Goal: Information Seeking & Learning: Learn about a topic

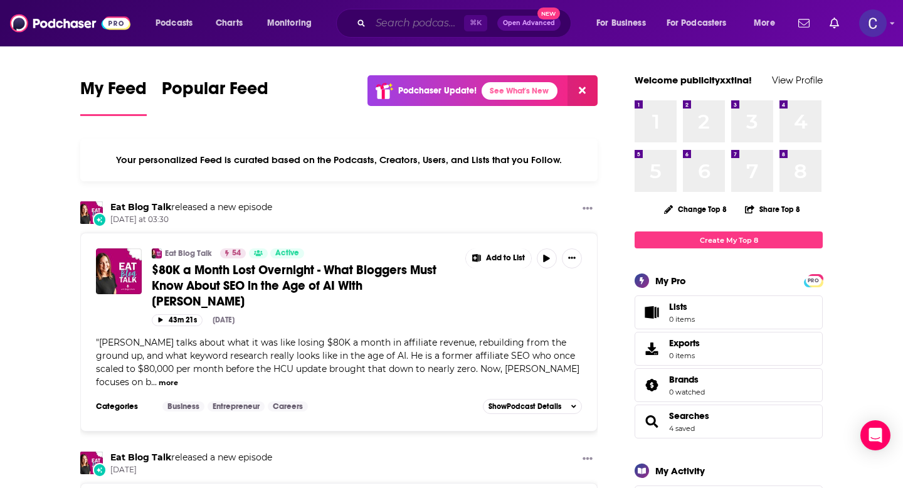
click at [441, 28] on input "Search podcasts, credits, & more..." at bounding box center [417, 23] width 93 height 20
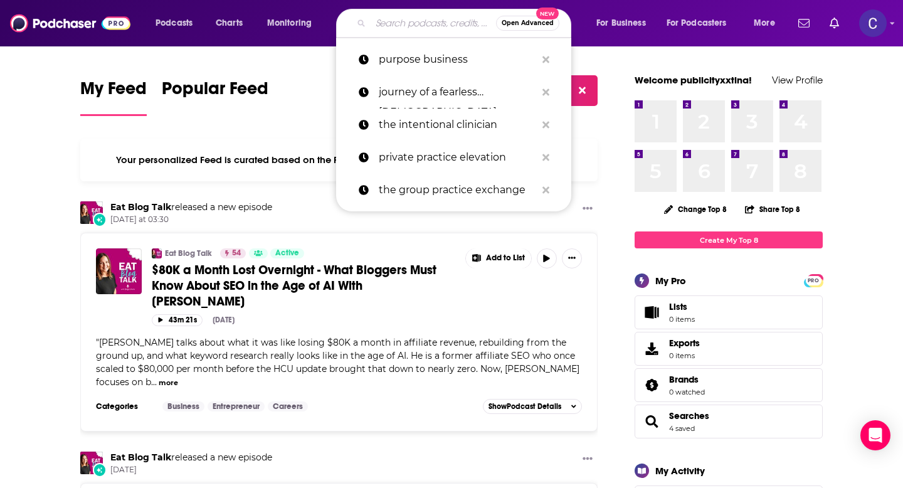
paste input "Life Check Yourself"
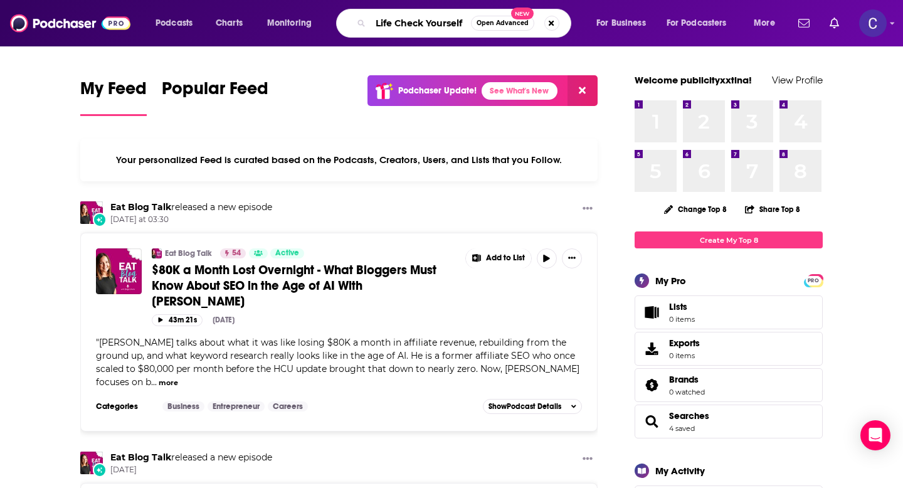
type input "Life Check Yourself"
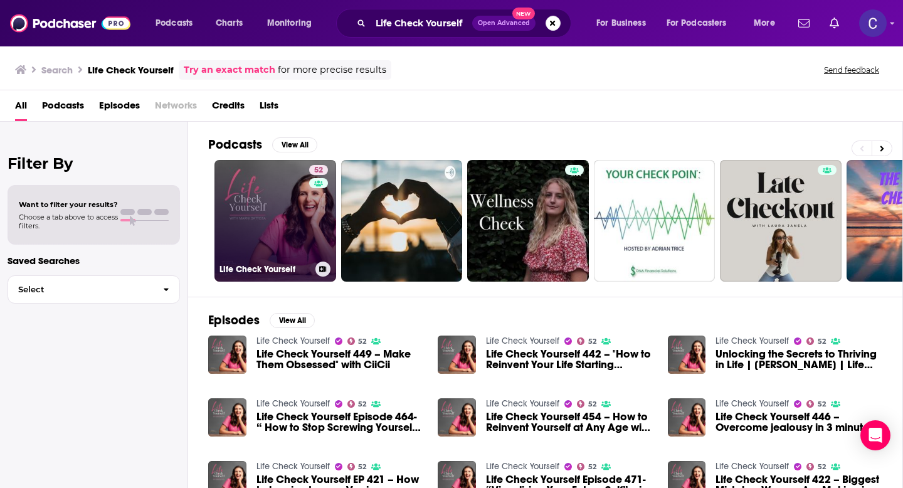
click at [273, 224] on link "52 Life Check Yourself" at bounding box center [275, 221] width 122 height 122
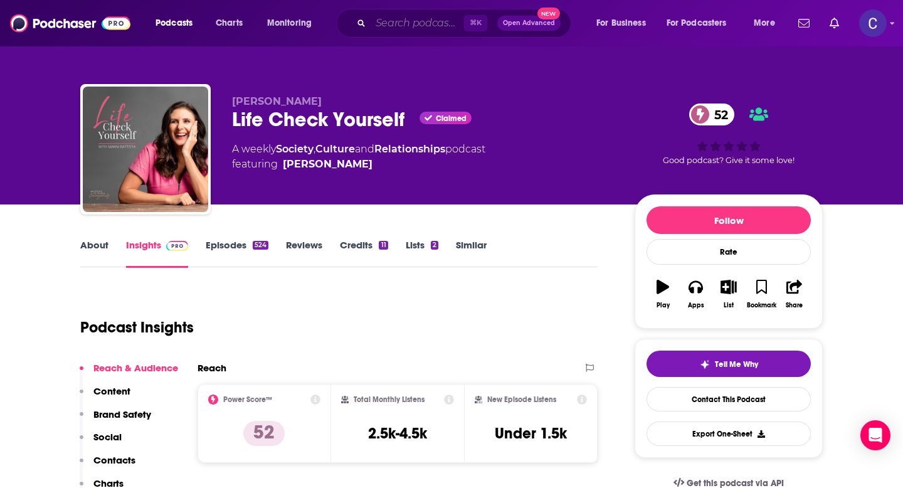
click at [446, 24] on input "Search podcasts, credits, & more..." at bounding box center [417, 23] width 93 height 20
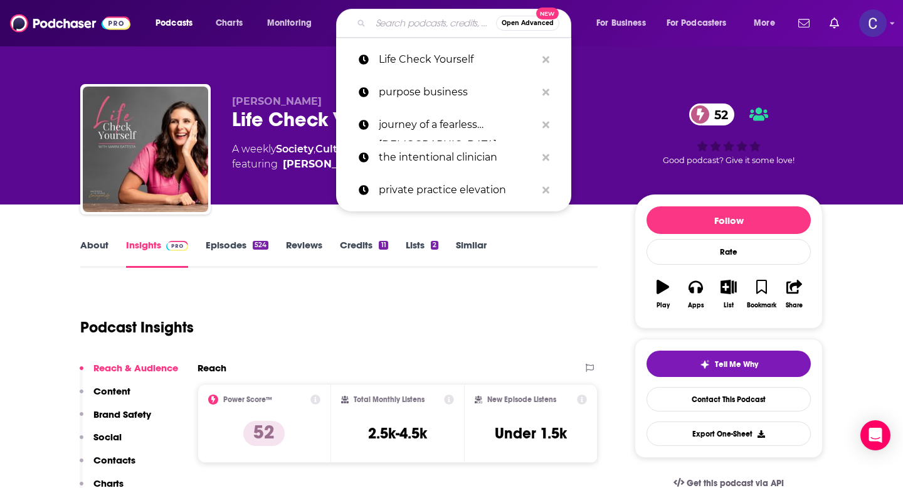
paste input "[MEDICAL_DATA] Goals"
type input "[MEDICAL_DATA] Goals"
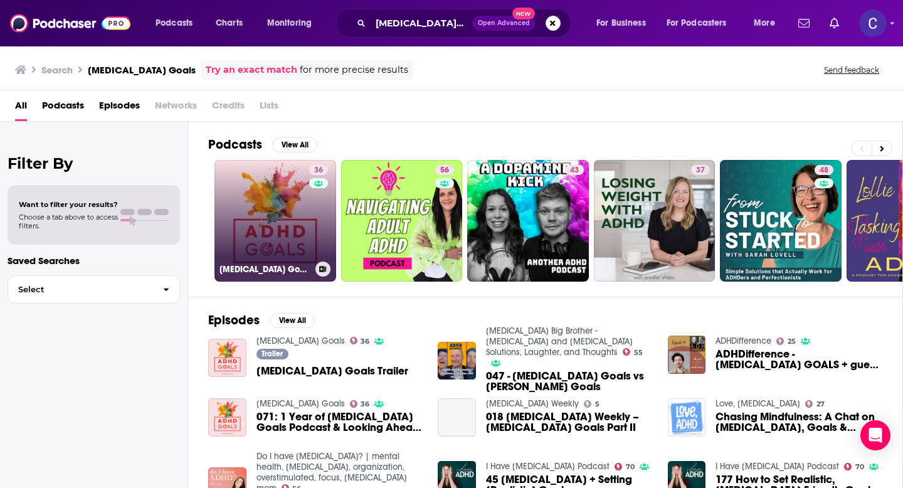
click at [293, 220] on link "36 [MEDICAL_DATA] Goals" at bounding box center [275, 221] width 122 height 122
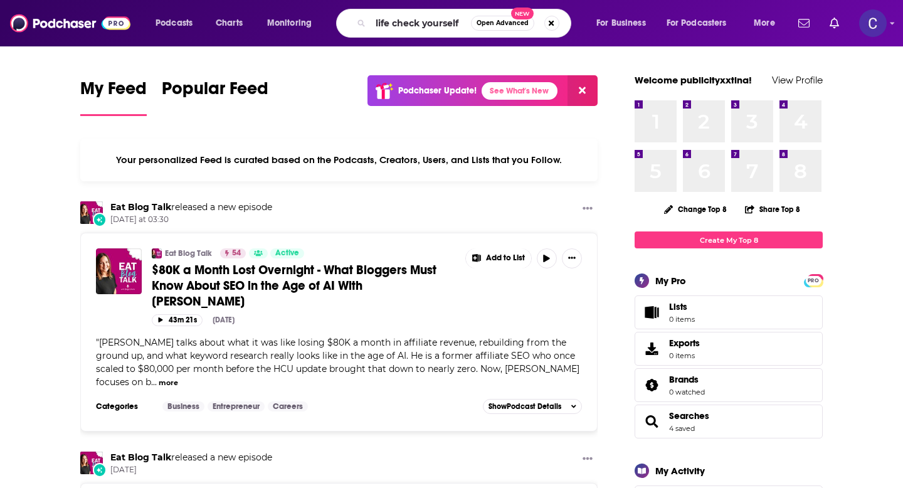
type input "life check yourself"
